Goal: Task Accomplishment & Management: Manage account settings

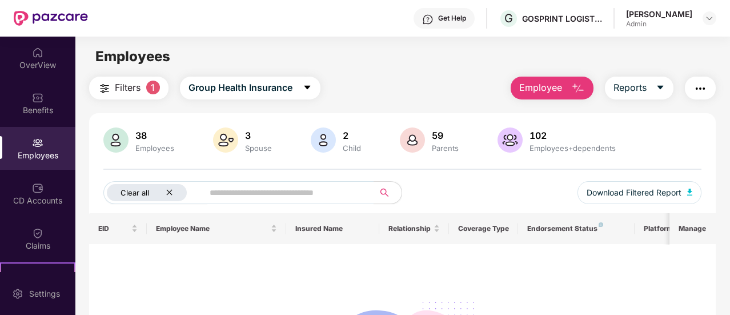
click at [167, 195] on icon "close" at bounding box center [169, 192] width 7 height 7
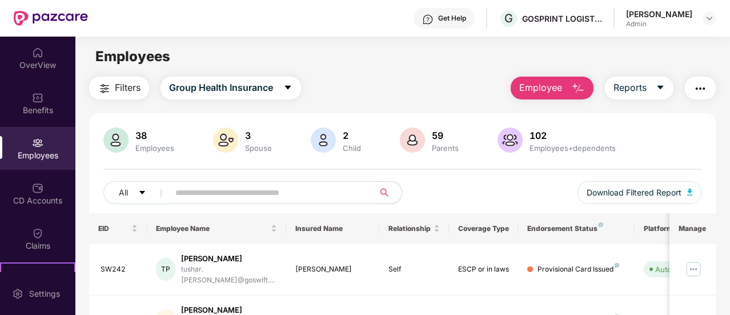
click at [123, 85] on span "Filters" at bounding box center [128, 88] width 26 height 14
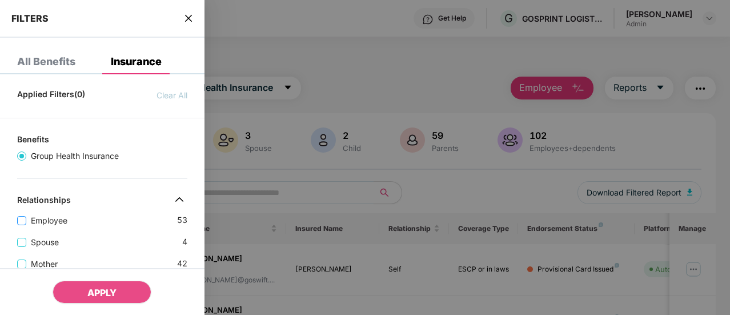
click at [57, 219] on span "Employee" at bounding box center [49, 220] width 46 height 13
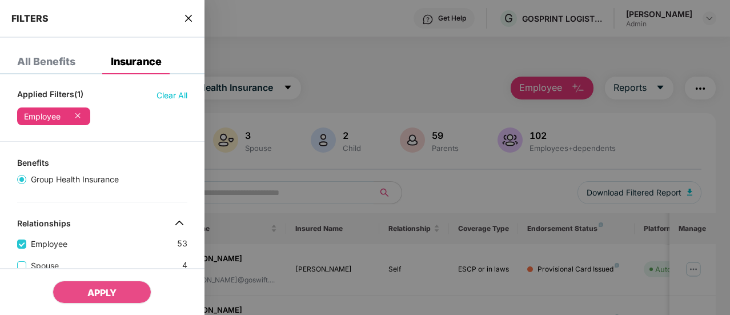
scroll to position [95, 0]
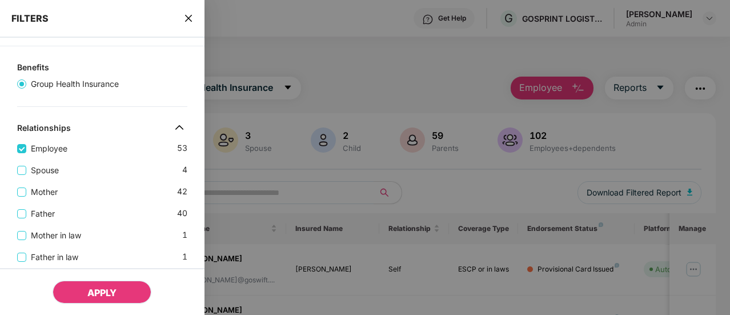
click at [106, 291] on span "APPLY" at bounding box center [101, 292] width 29 height 11
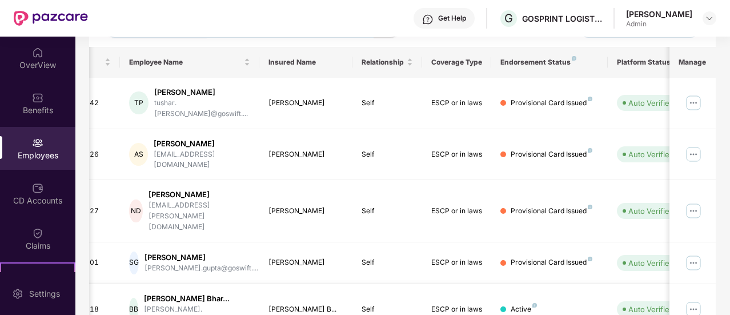
scroll to position [198, 0]
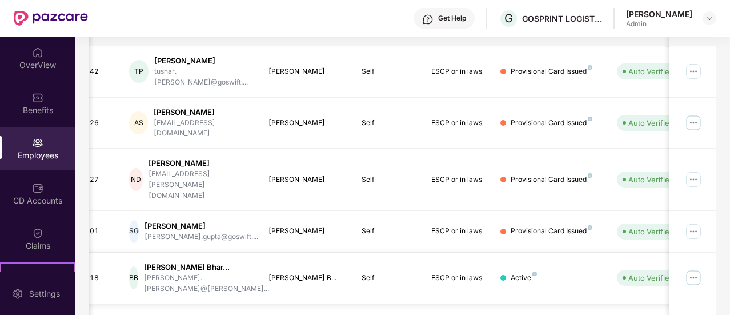
click at [258, 253] on td "BB [PERSON_NAME] Bhar... [PERSON_NAME].[PERSON_NAME]@[PERSON_NAME]..." at bounding box center [189, 278] width 139 height 51
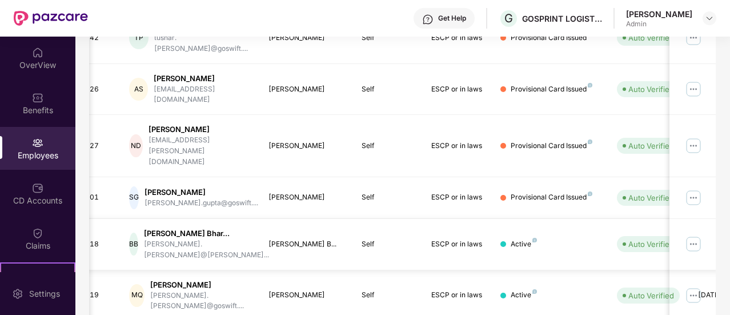
click at [258, 270] on td "MQ Mohd [PERSON_NAME] [PERSON_NAME].[PERSON_NAME]@goswift...." at bounding box center [189, 295] width 139 height 51
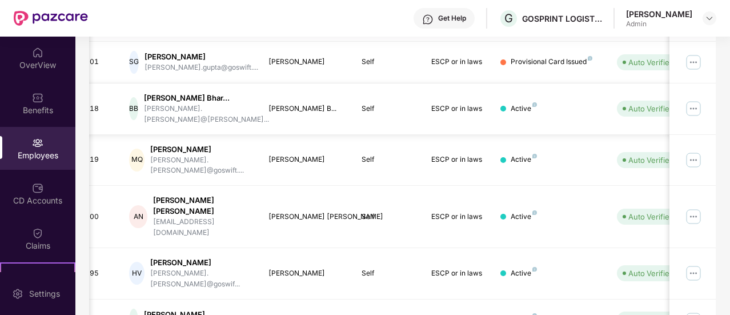
scroll to position [385, 0]
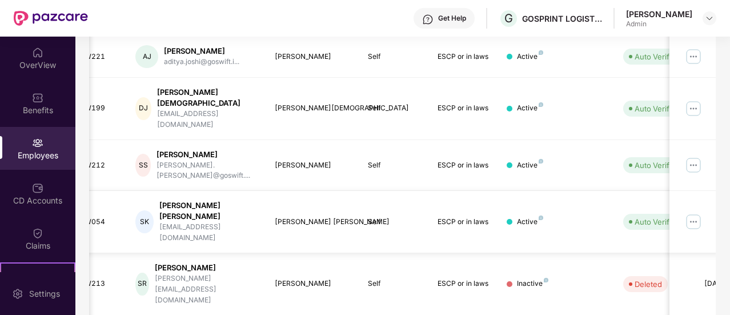
scroll to position [262, 0]
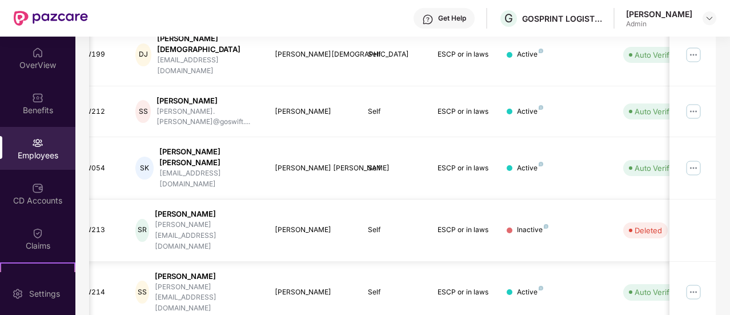
click at [216, 219] on div "[PERSON_NAME][EMAIL_ADDRESS][DOMAIN_NAME]" at bounding box center [206, 235] width 102 height 33
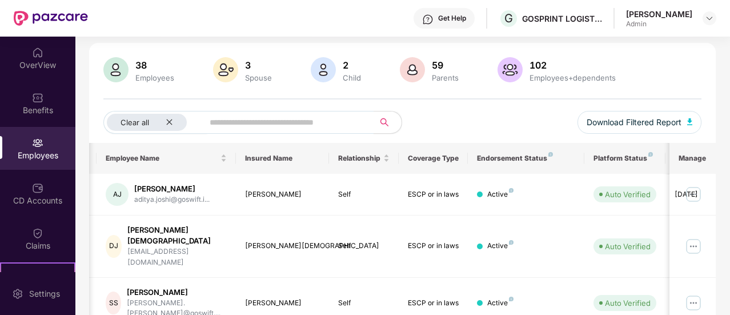
scroll to position [66, 0]
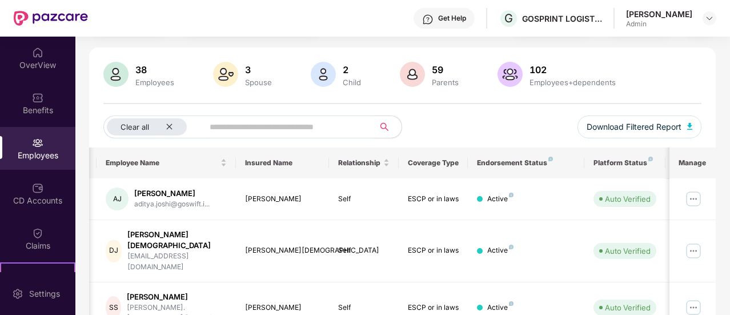
click at [138, 78] on div "Employees" at bounding box center [154, 82] width 43 height 9
click at [162, 123] on div "Clear all" at bounding box center [147, 126] width 80 height 17
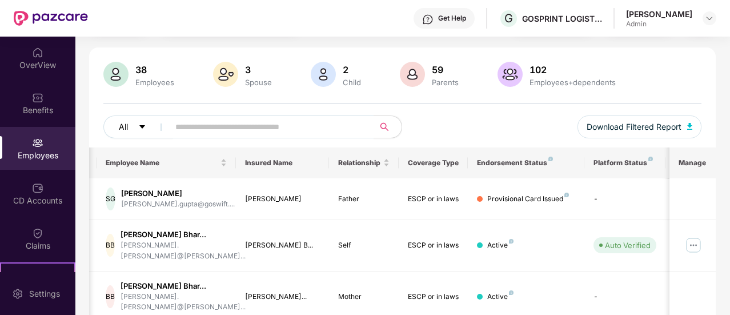
click at [121, 129] on span "All" at bounding box center [123, 127] width 9 height 13
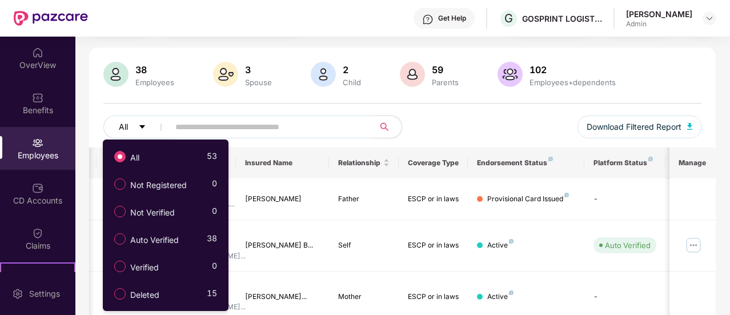
scroll to position [0, 0]
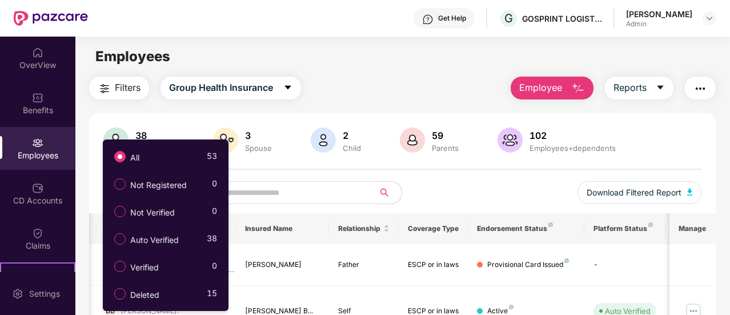
click at [138, 86] on span "Filters" at bounding box center [128, 88] width 26 height 14
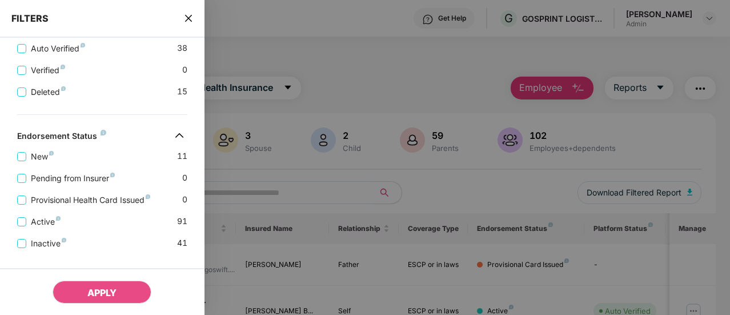
scroll to position [430, 0]
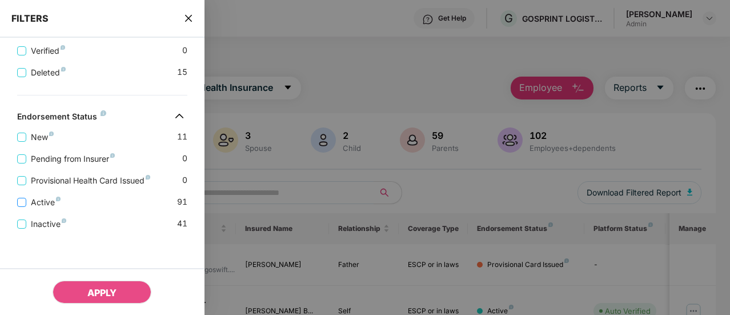
click at [27, 198] on span "Active" at bounding box center [45, 202] width 39 height 13
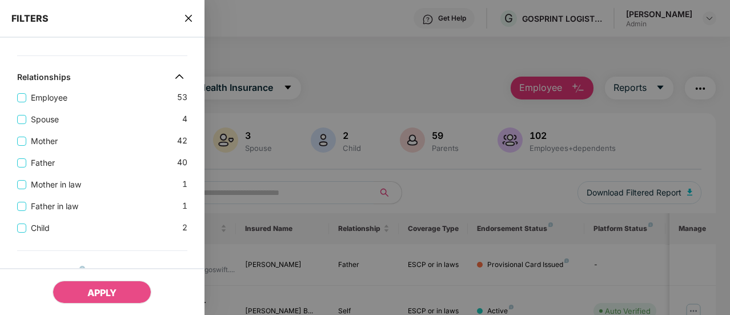
scroll to position [146, 0]
click at [56, 91] on div "Employee 53" at bounding box center [102, 93] width 170 height 22
click at [42, 97] on span "Employee" at bounding box center [49, 97] width 46 height 13
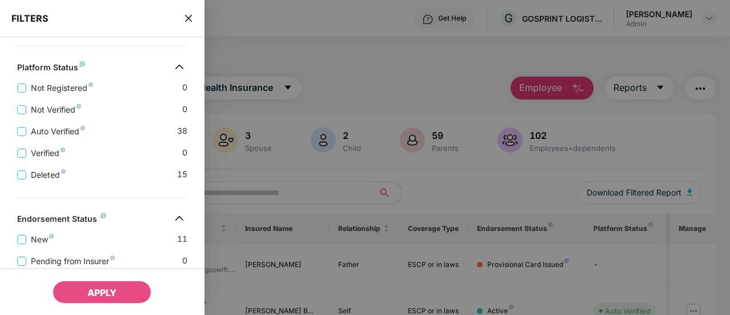
scroll to position [454, 0]
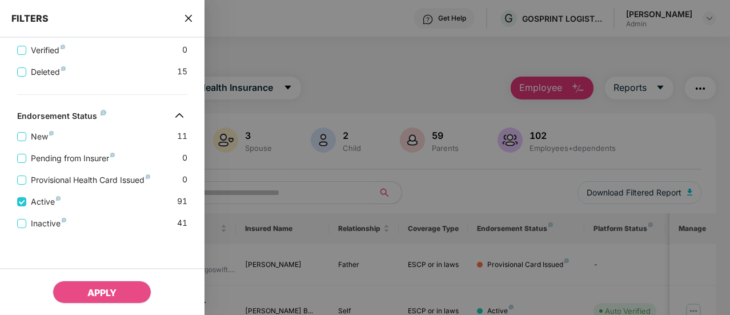
drag, startPoint x: 98, startPoint y: 287, endPoint x: 104, endPoint y: 189, distance: 98.5
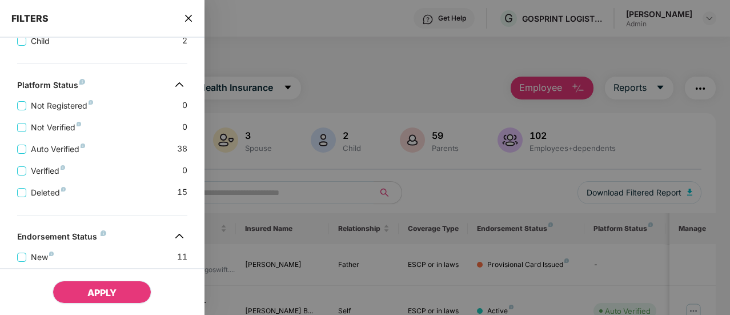
click at [88, 287] on span "APPLY" at bounding box center [101, 292] width 29 height 11
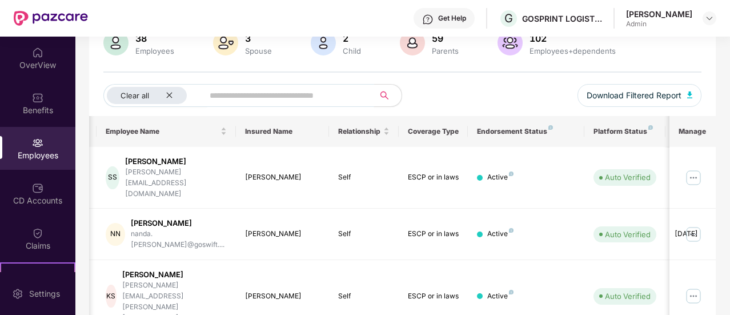
scroll to position [394, 0]
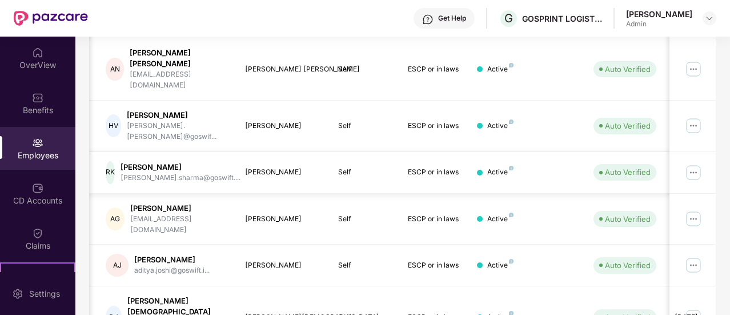
scroll to position [0, 0]
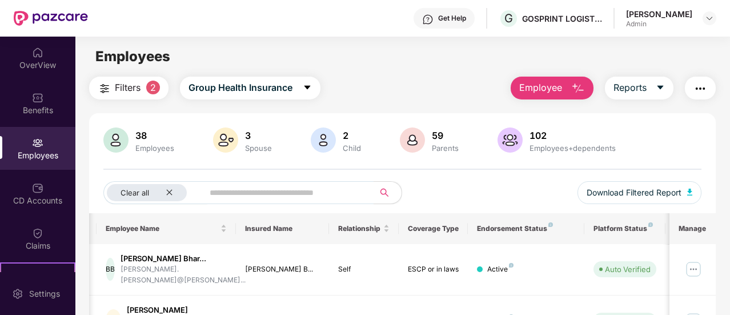
click at [129, 85] on span "Filters" at bounding box center [128, 88] width 26 height 14
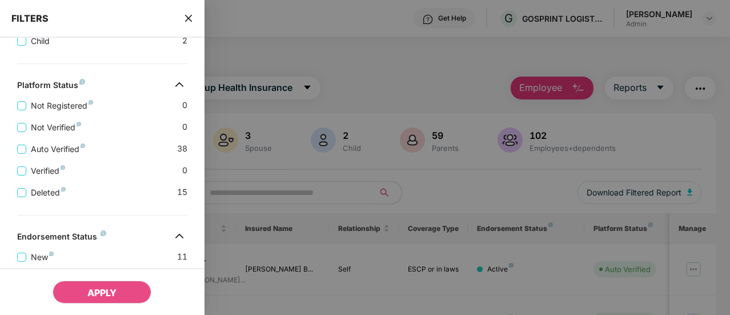
scroll to position [454, 0]
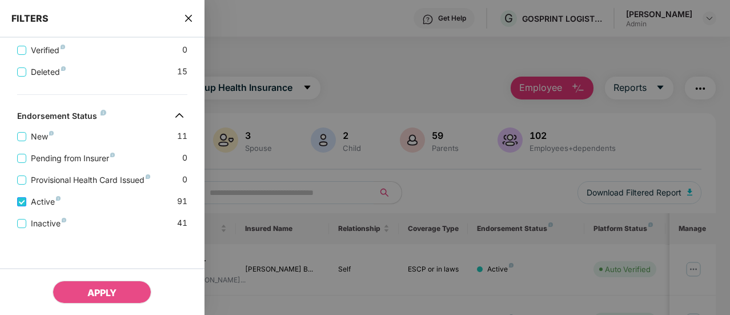
click at [39, 204] on span "Active" at bounding box center [45, 201] width 39 height 13
click at [35, 138] on span "New" at bounding box center [42, 136] width 32 height 13
click at [51, 161] on span "Pending from Insurer" at bounding box center [72, 158] width 93 height 13
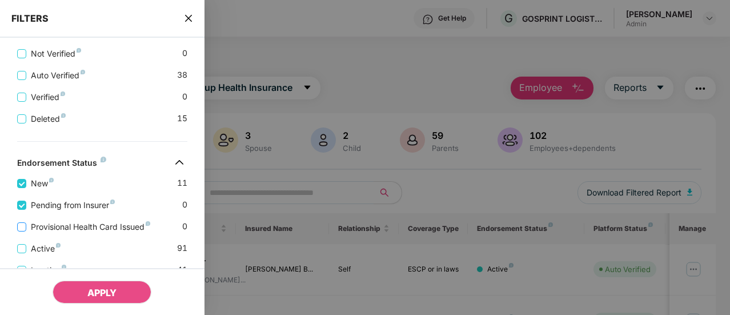
click at [65, 225] on span "Provisional Health Card Issued" at bounding box center [90, 227] width 129 height 13
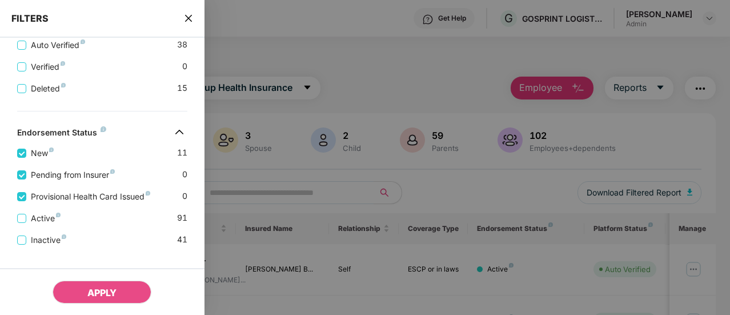
scroll to position [524, 0]
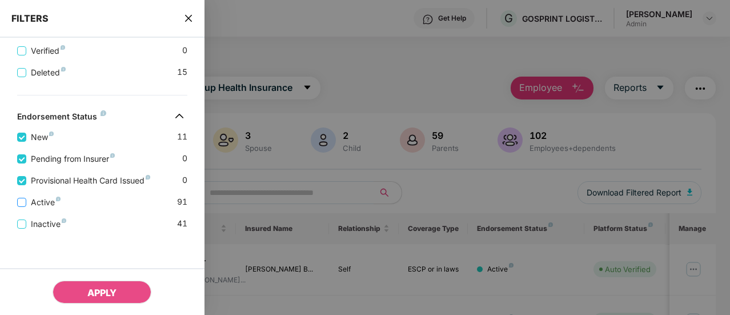
click at [44, 205] on span "Active" at bounding box center [45, 202] width 39 height 13
click at [29, 202] on span "Active" at bounding box center [45, 202] width 39 height 13
click at [99, 290] on span "APPLY" at bounding box center [101, 292] width 29 height 11
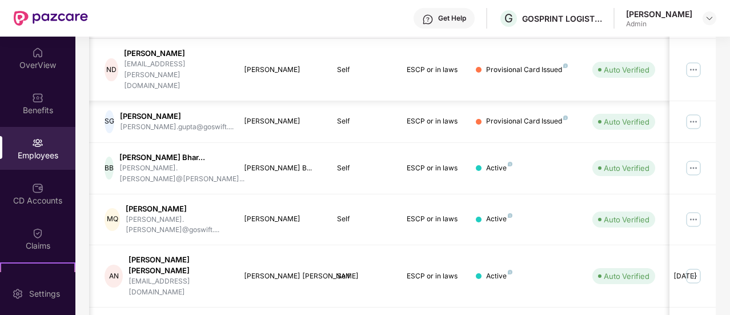
scroll to position [377, 0]
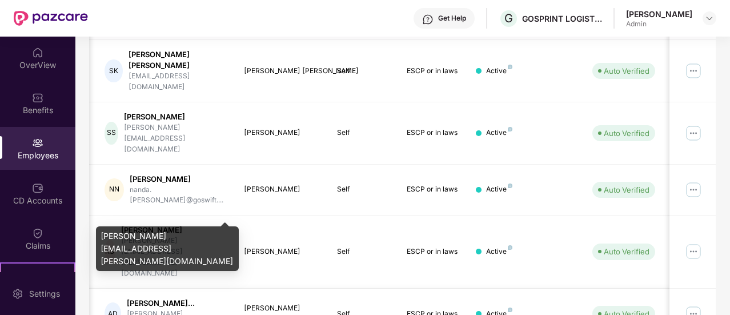
scroll to position [394, 0]
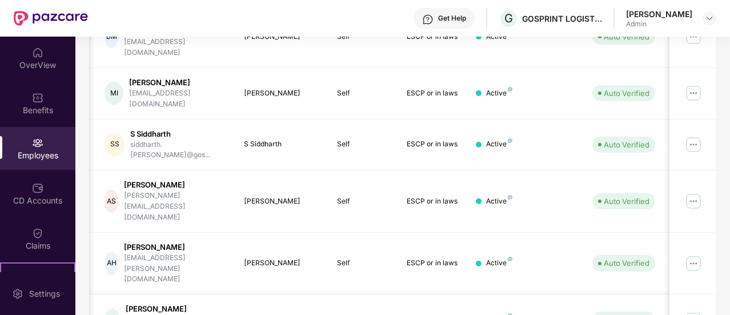
click at [702, 311] on img at bounding box center [694, 320] width 18 height 18
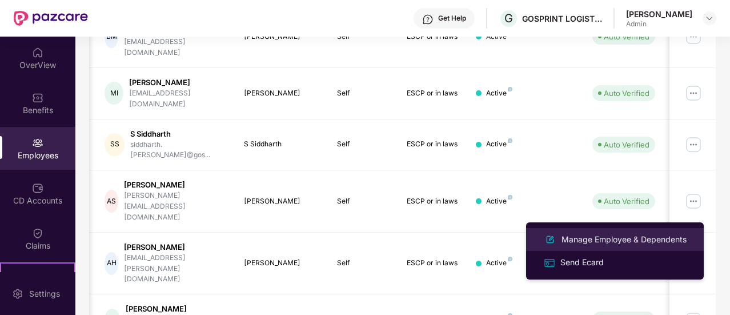
click at [622, 245] on div "Manage Employee & Dependents" at bounding box center [625, 239] width 130 height 13
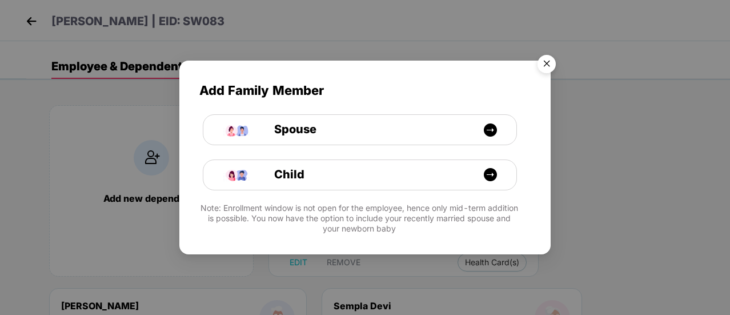
click at [552, 58] on img "Close" at bounding box center [547, 66] width 32 height 32
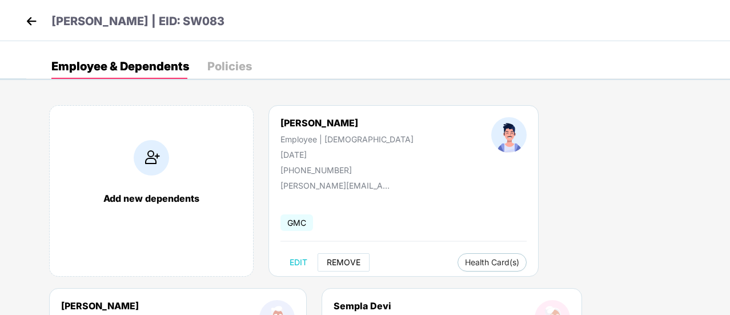
click at [357, 266] on span "REMOVE" at bounding box center [344, 262] width 34 height 9
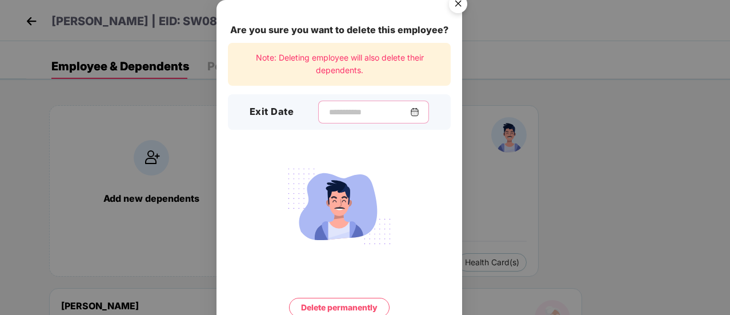
click at [330, 113] on input at bounding box center [369, 112] width 82 height 12
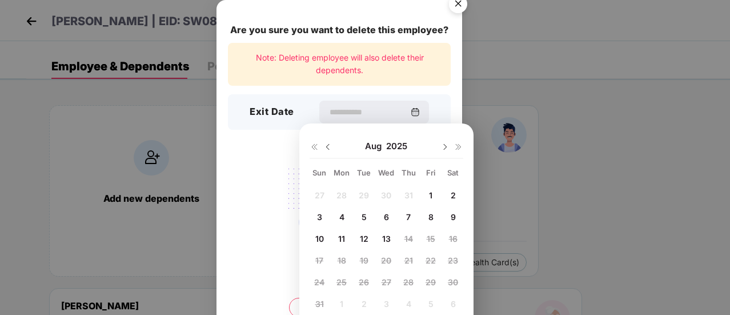
click at [322, 146] on div at bounding box center [321, 146] width 23 height 10
click at [325, 147] on img at bounding box center [327, 146] width 9 height 9
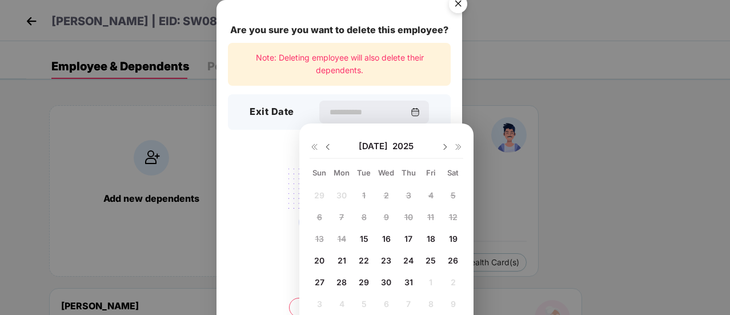
click at [409, 276] on div "31" at bounding box center [408, 281] width 17 height 17
type input "**********"
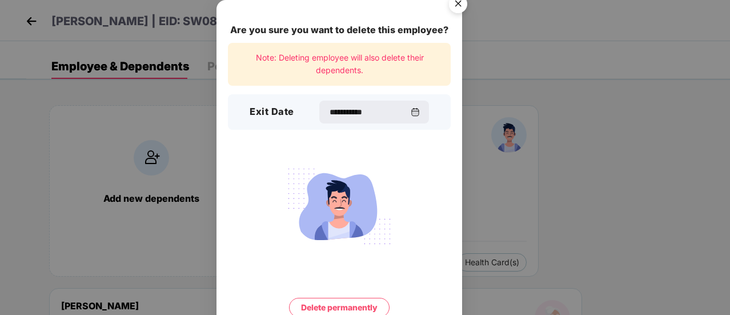
scroll to position [49, 0]
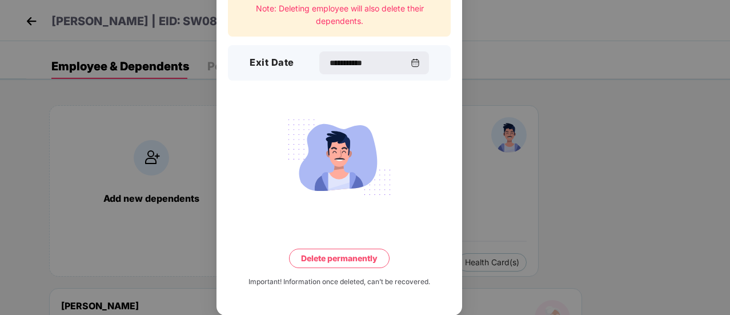
click at [359, 262] on button "Delete permanently" at bounding box center [339, 258] width 101 height 19
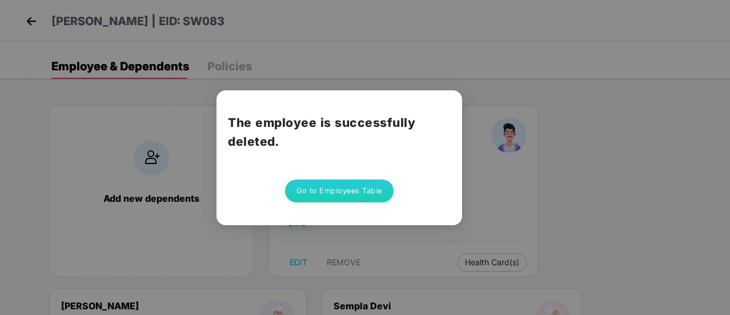
click at [317, 190] on button "Go to Employees Table" at bounding box center [339, 190] width 109 height 23
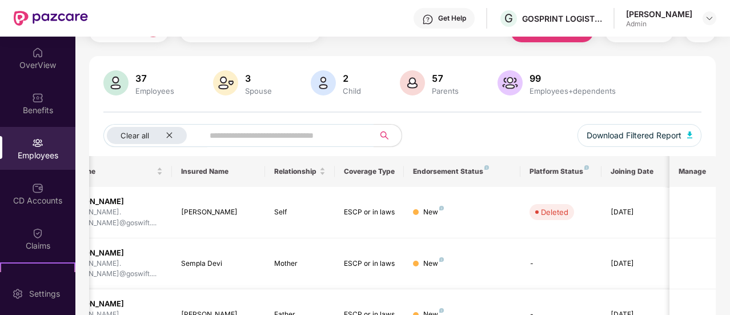
scroll to position [56, 0]
click at [27, 147] on div "Employees" at bounding box center [37, 148] width 75 height 43
click at [170, 135] on icon "close" at bounding box center [169, 136] width 7 height 7
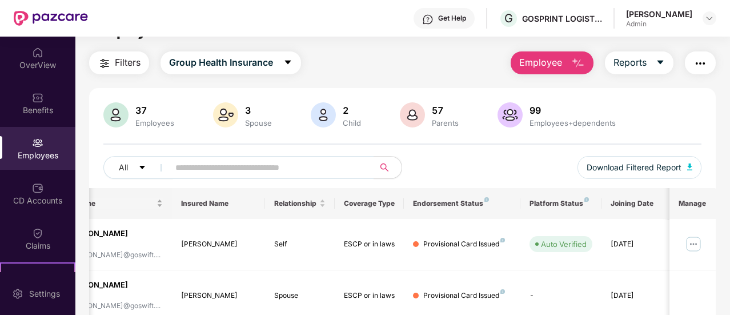
scroll to position [0, 0]
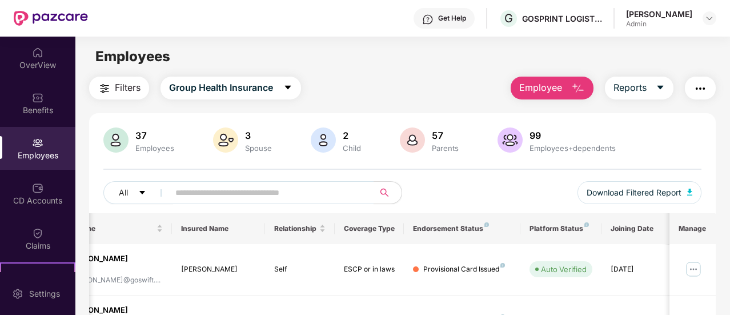
click at [121, 97] on button "Filters" at bounding box center [119, 88] width 60 height 23
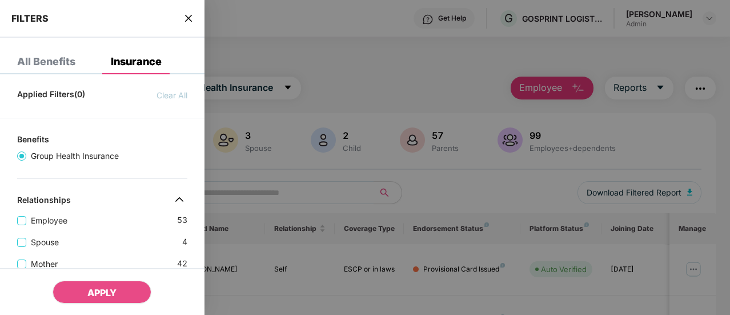
scroll to position [40, 0]
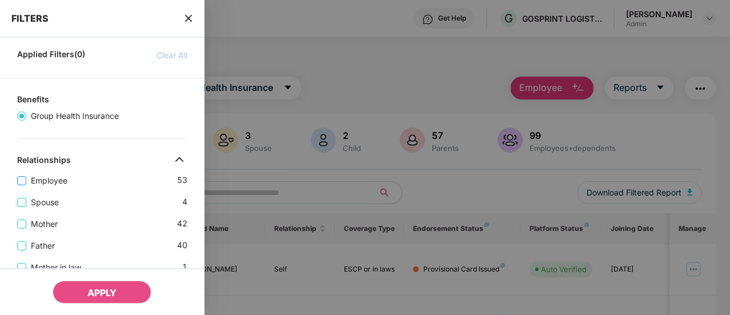
click at [58, 181] on span "Employee" at bounding box center [49, 180] width 46 height 13
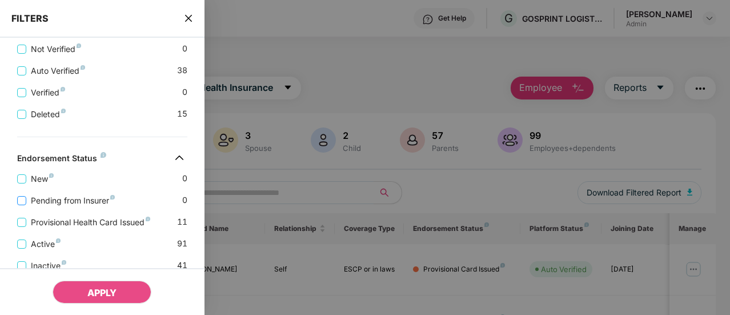
scroll to position [417, 0]
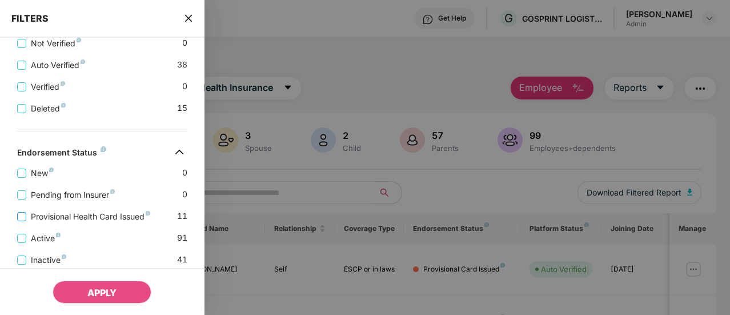
click at [55, 220] on span "Provisional Health Card Issued" at bounding box center [90, 216] width 129 height 13
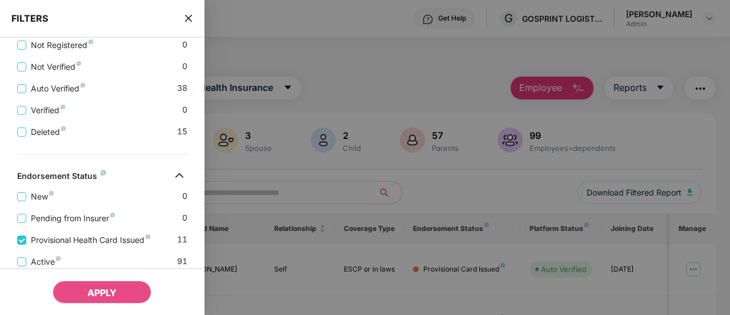
scroll to position [477, 0]
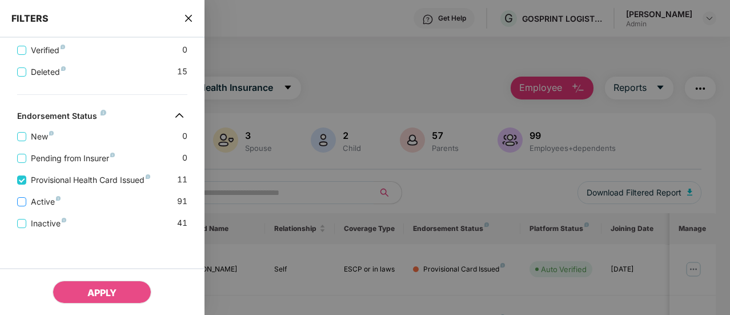
click at [39, 196] on span "Active" at bounding box center [45, 201] width 39 height 13
click at [110, 283] on button "APPLY" at bounding box center [102, 292] width 99 height 23
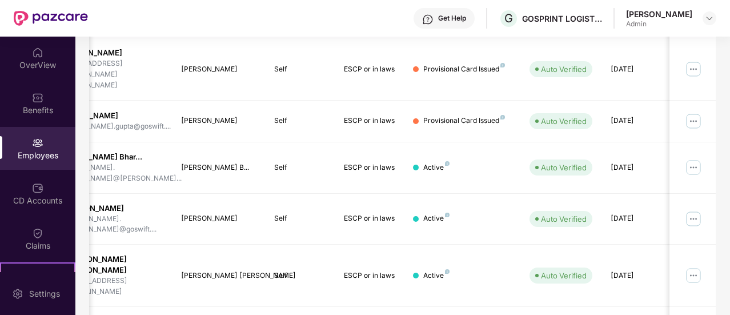
scroll to position [385, 0]
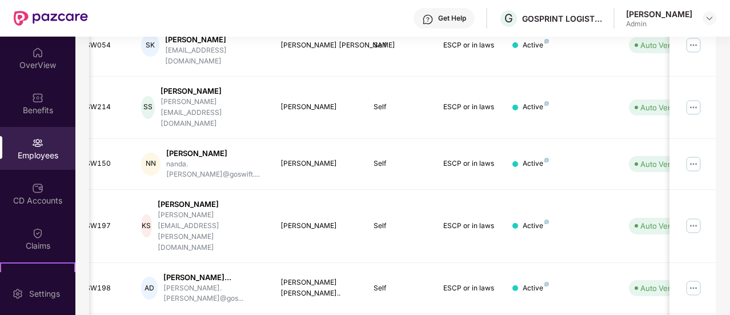
scroll to position [0, 33]
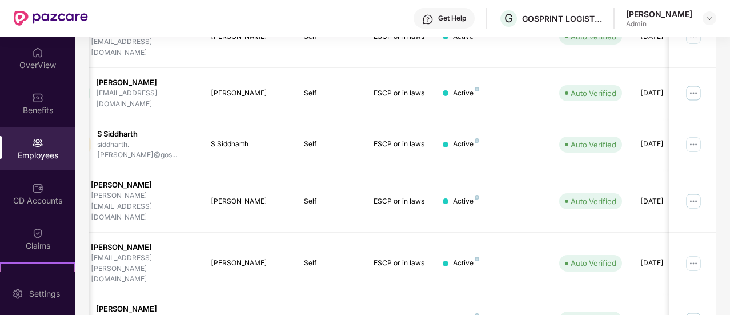
scroll to position [0, 114]
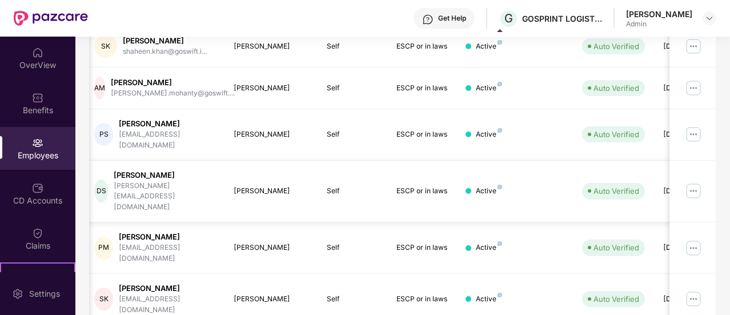
scroll to position [236, 0]
